Goal: Transaction & Acquisition: Book appointment/travel/reservation

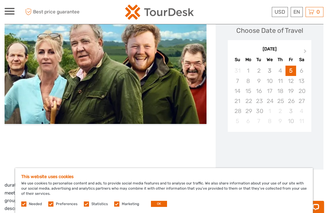
scroll to position [90, 0]
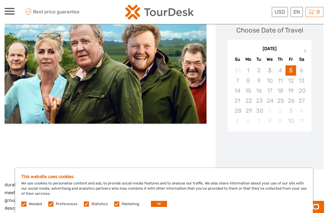
click at [114, 206] on label at bounding box center [116, 203] width 5 height 5
click at [0, 0] on input "checkbox" at bounding box center [0, 0] width 0 height 0
click at [84, 212] on div "This website uses cookies We use cookies to personalise content and ads, to pro…" at bounding box center [163, 190] width 297 height 45
click at [49, 206] on label at bounding box center [50, 203] width 5 height 5
click at [0, 0] on input "checkbox" at bounding box center [0, 0] width 0 height 0
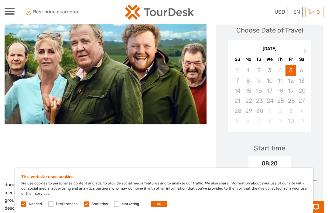
click at [24, 206] on label at bounding box center [23, 203] width 5 height 5
click at [84, 206] on label at bounding box center [86, 203] width 5 height 5
click at [0, 0] on input "checkbox" at bounding box center [0, 0] width 0 height 0
click at [155, 207] on button "OK" at bounding box center [159, 204] width 16 height 6
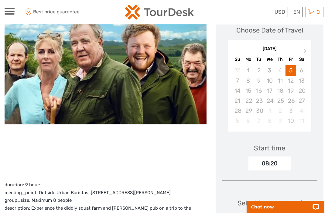
click at [302, 50] on button "Next Month" at bounding box center [306, 52] width 10 height 10
click at [234, 51] on span "Previous Month" at bounding box center [234, 52] width 0 height 9
click at [248, 109] on div "29" at bounding box center [248, 111] width 11 height 10
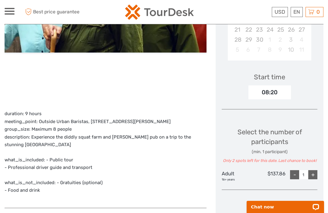
scroll to position [163, 0]
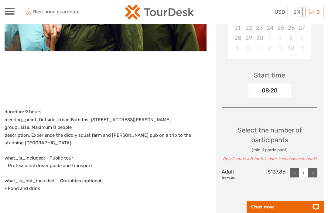
click at [314, 171] on div "+" at bounding box center [312, 172] width 9 height 9
type input "2"
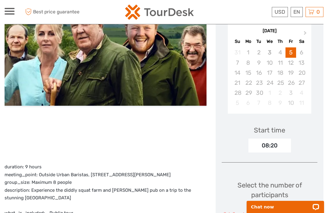
scroll to position [104, 0]
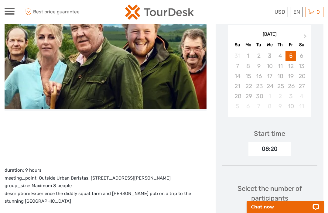
click at [239, 97] on div "28" at bounding box center [237, 96] width 11 height 10
click at [238, 96] on div "28" at bounding box center [237, 96] width 11 height 10
click at [249, 97] on div "29" at bounding box center [248, 96] width 11 height 10
click at [249, 95] on div "29" at bounding box center [248, 96] width 11 height 10
click at [249, 97] on div "29" at bounding box center [248, 96] width 11 height 10
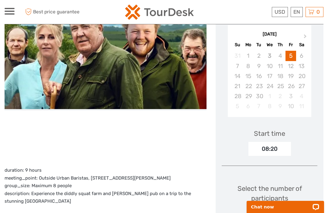
click at [304, 34] on button "Next Month" at bounding box center [306, 38] width 10 height 10
click at [236, 36] on button "Previous Month" at bounding box center [233, 38] width 10 height 10
click at [301, 37] on button "Next Month" at bounding box center [306, 38] width 10 height 10
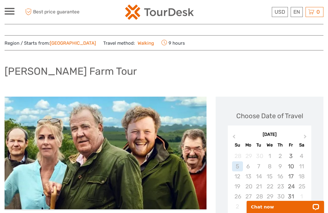
scroll to position [0, 0]
